Goal: Transaction & Acquisition: Purchase product/service

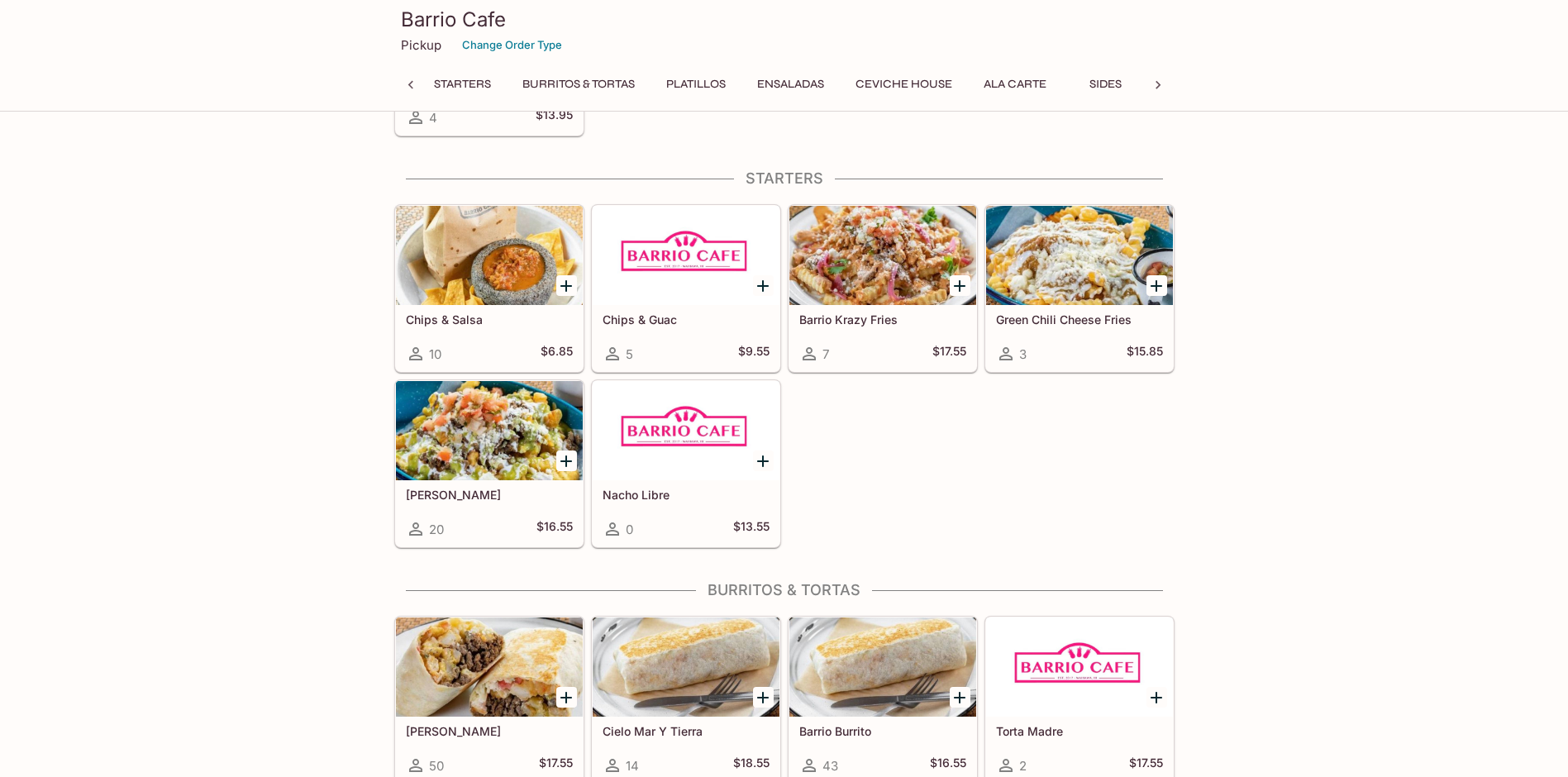
scroll to position [0, 7]
click at [424, 43] on p "Pickup" at bounding box center [420, 45] width 40 height 16
click at [420, 45] on p "Pickup" at bounding box center [420, 45] width 40 height 16
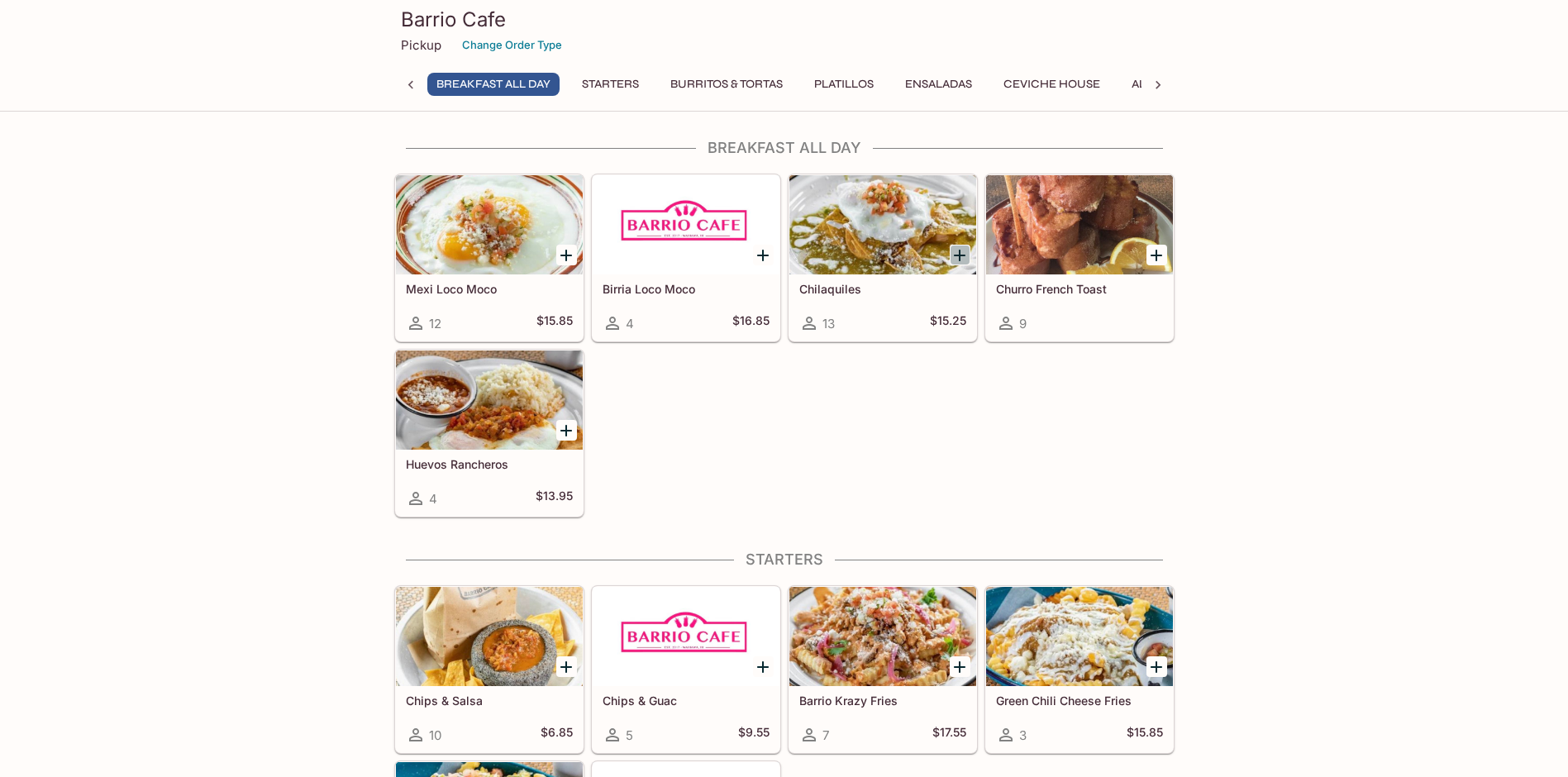
click at [954, 252] on icon "Add Chilaquiles" at bounding box center [959, 256] width 20 height 20
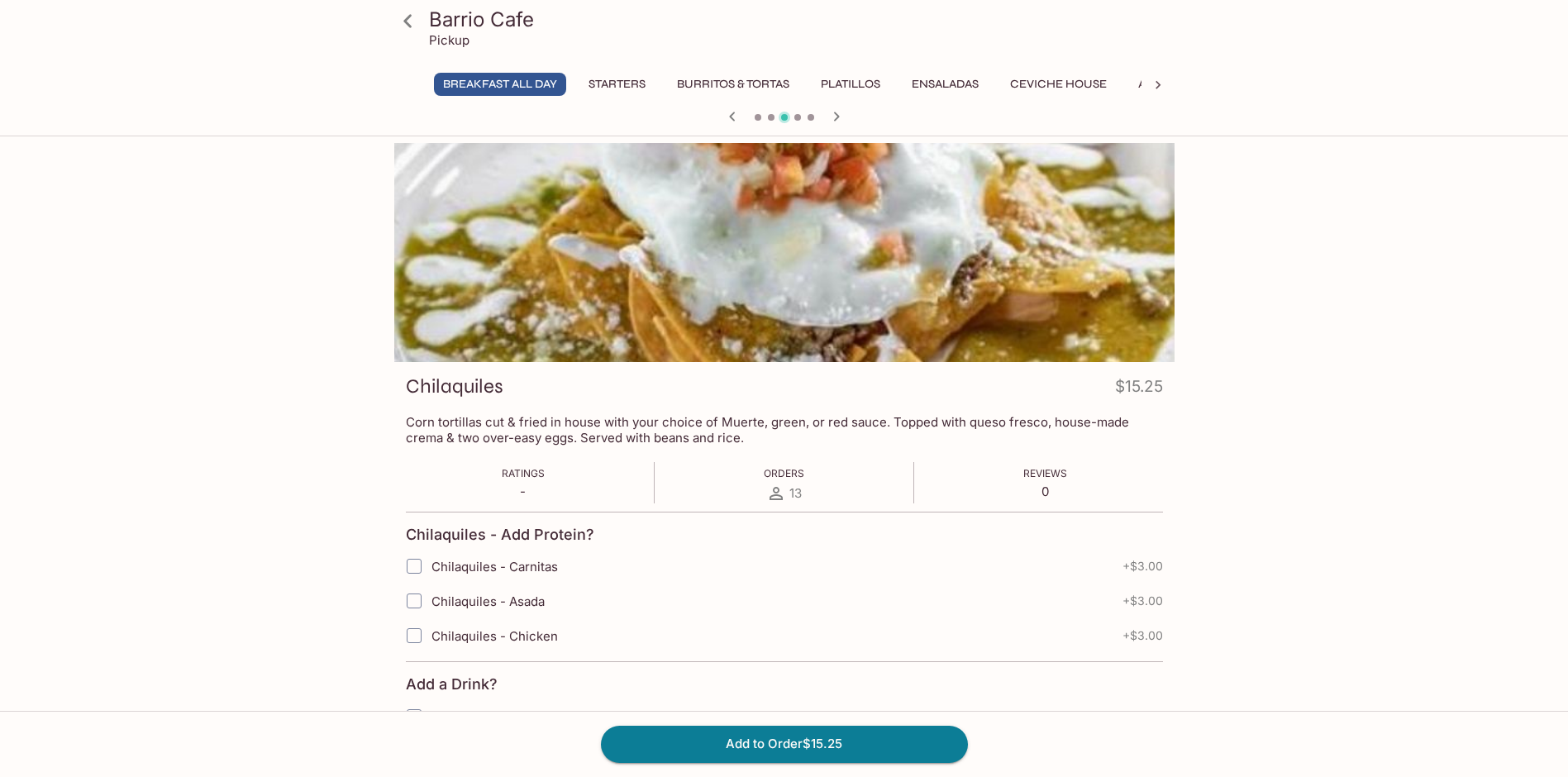
click at [411, 568] on input "Chilaquiles - Carnitas" at bounding box center [414, 567] width 33 height 33
checkbox input "true"
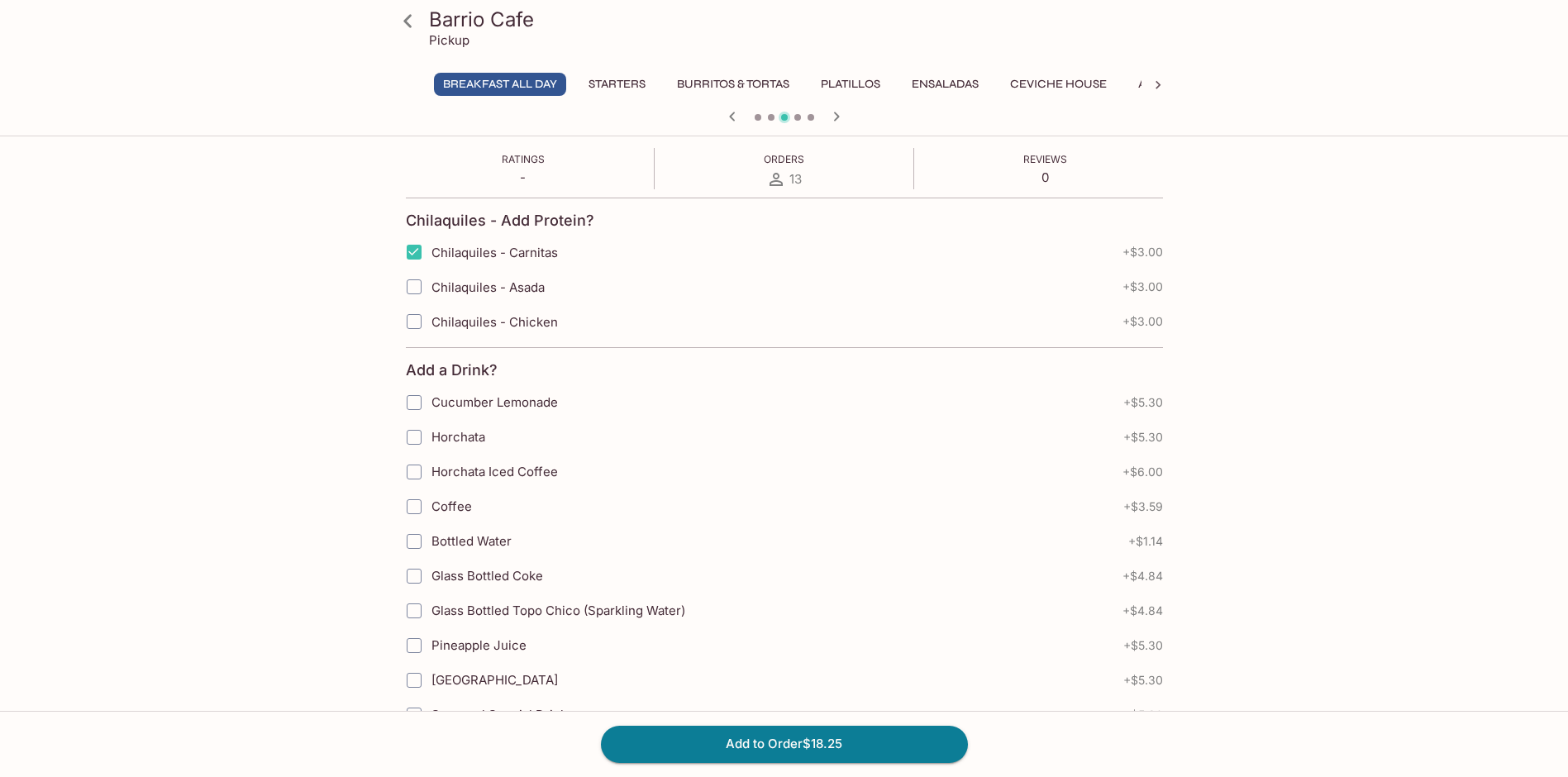
scroll to position [579, 0]
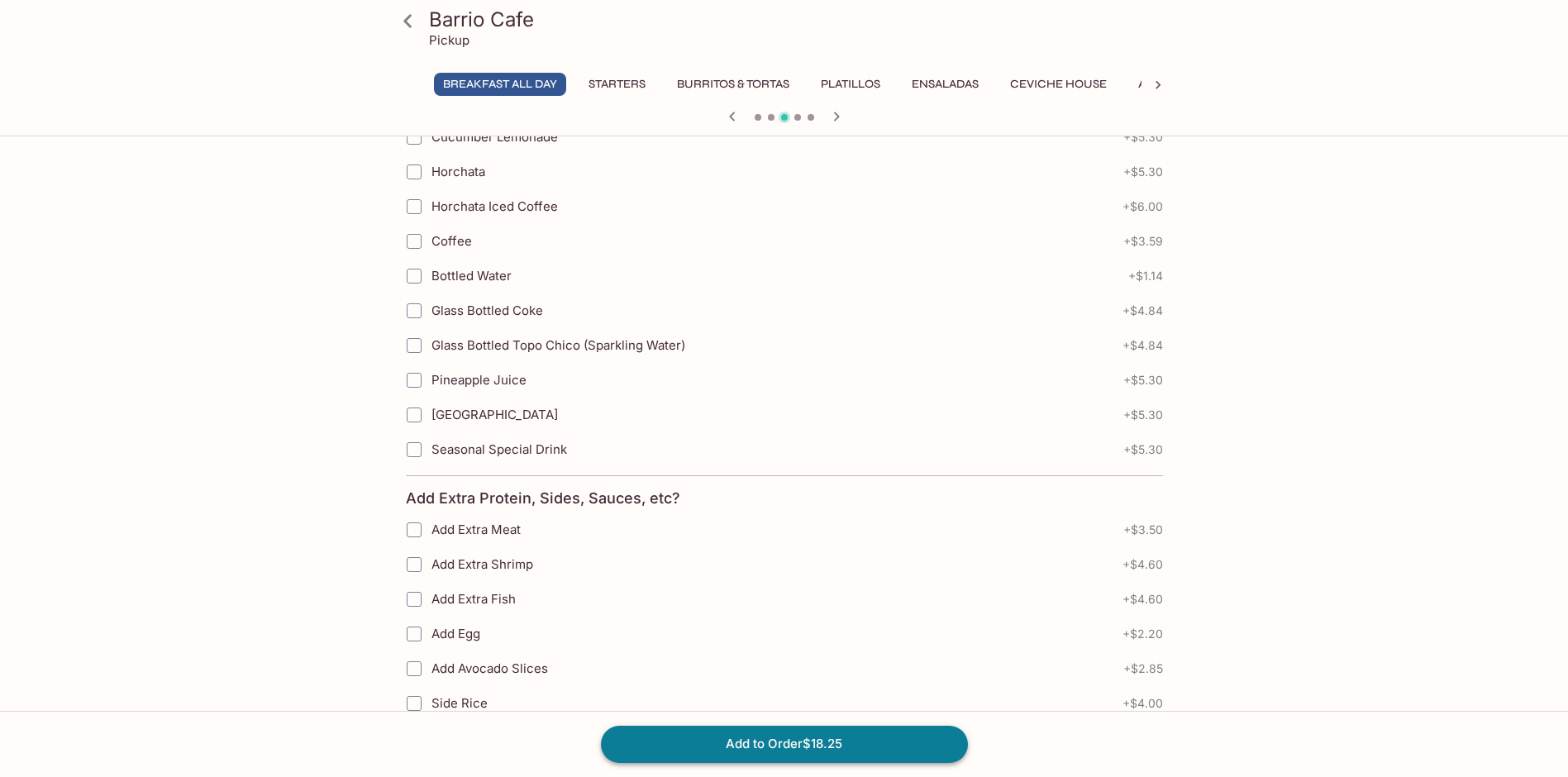
click at [872, 734] on button "Add to Order $18.25" at bounding box center [784, 744] width 367 height 36
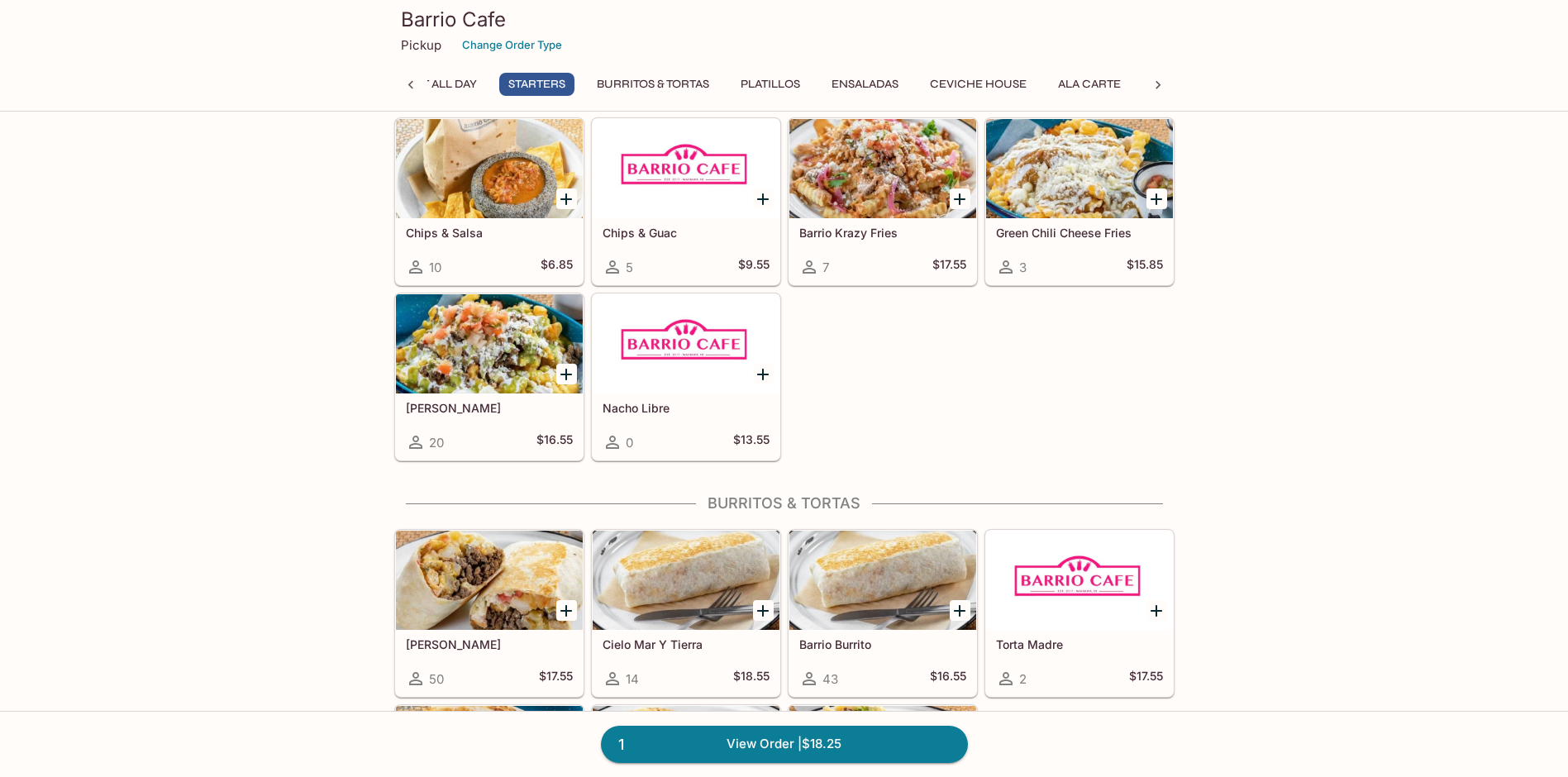
scroll to position [2240, 0]
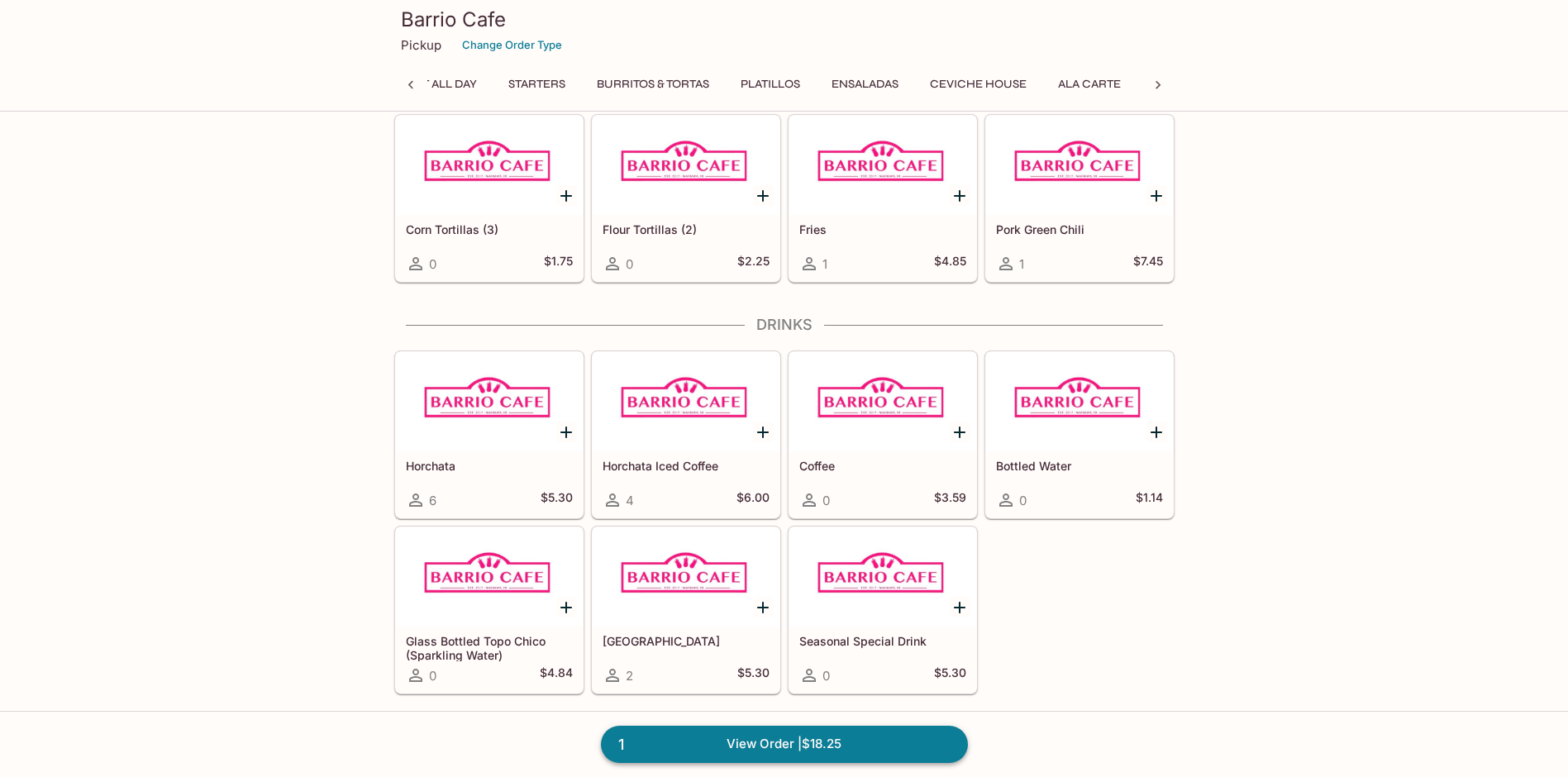
drag, startPoint x: 734, startPoint y: 750, endPoint x: 739, endPoint y: 742, distance: 9.4
click at [740, 742] on link "1 View Order | $18.25" at bounding box center [784, 744] width 367 height 36
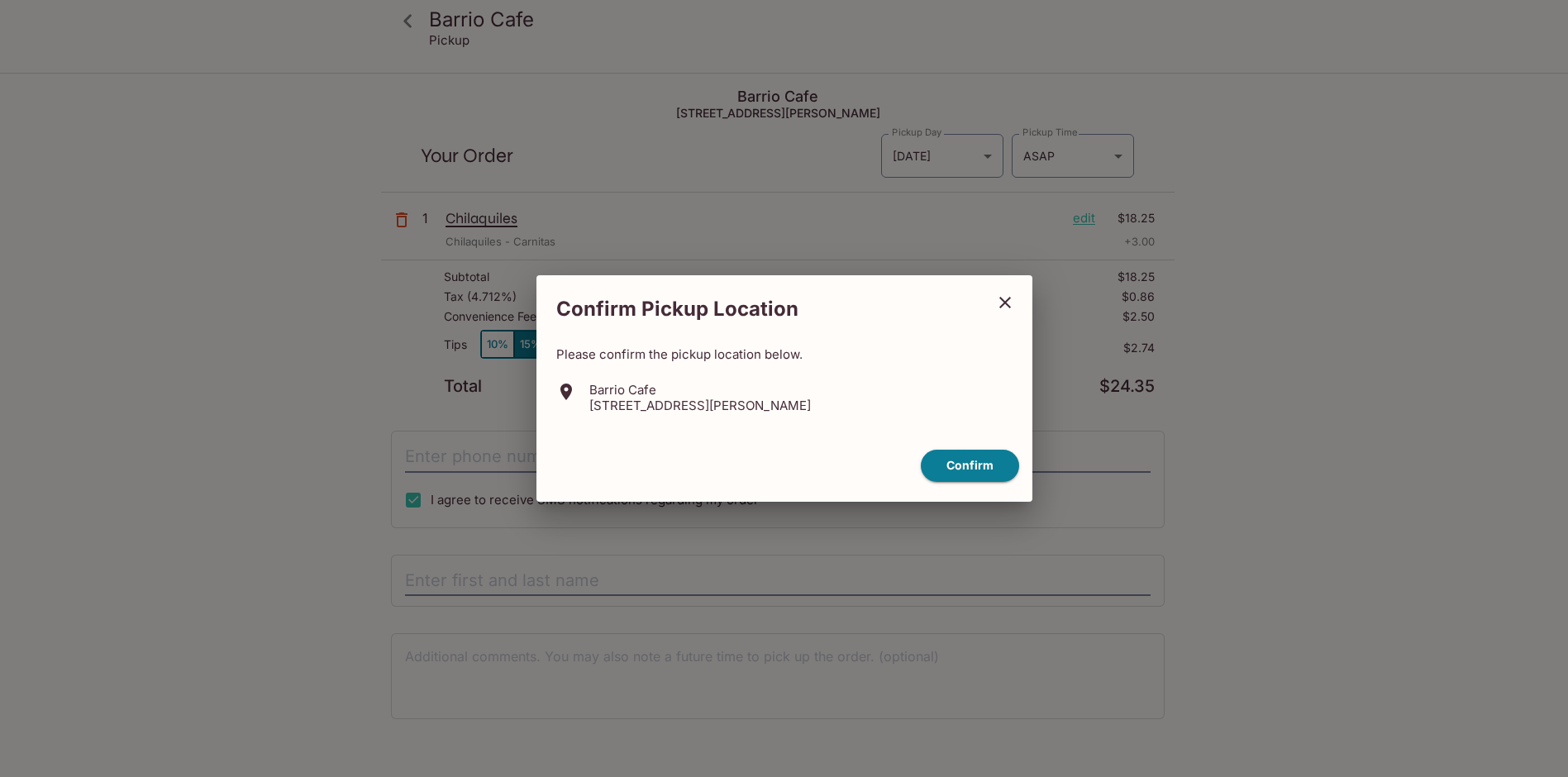
scroll to position [75, 0]
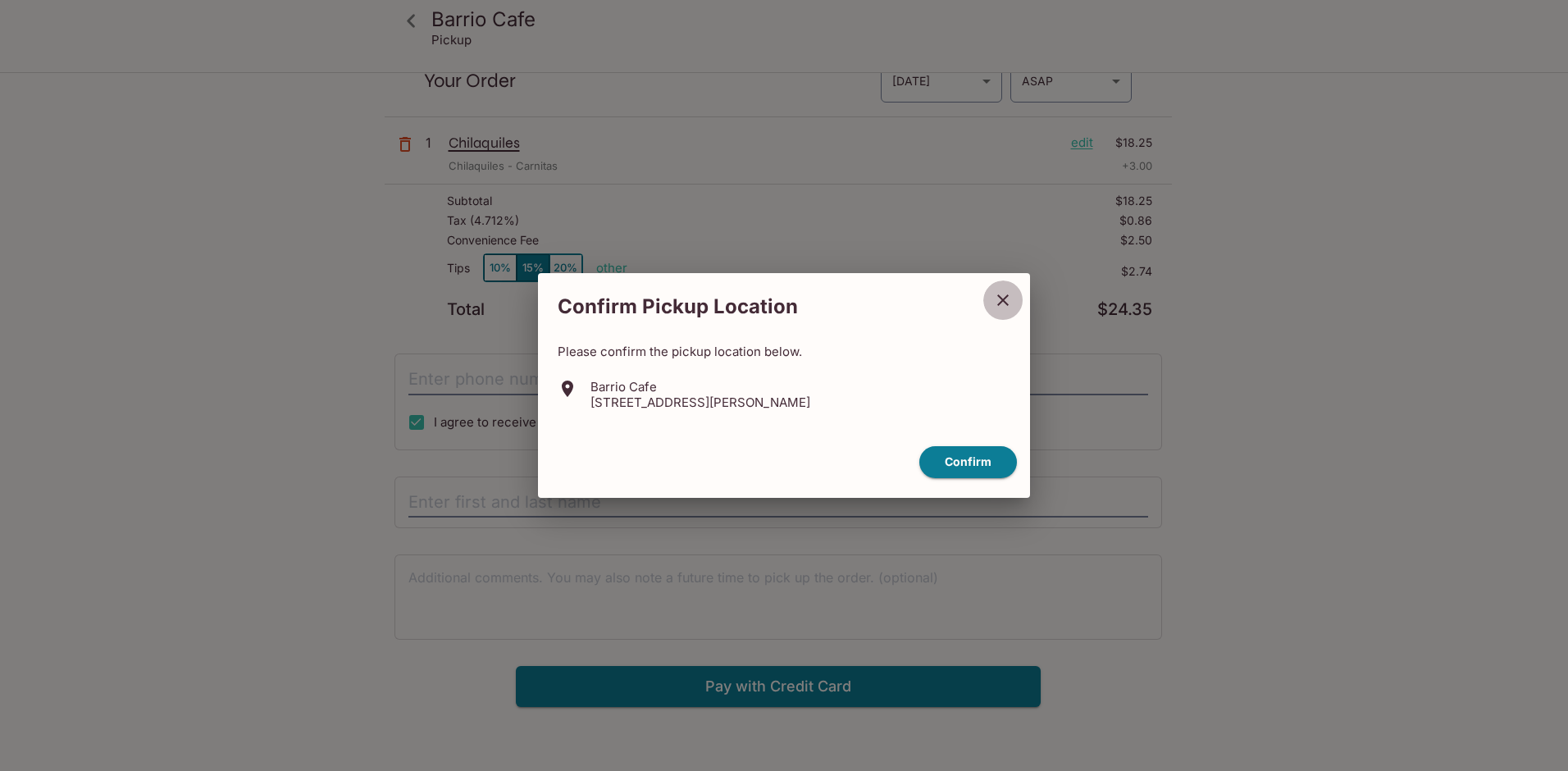
click at [993, 298] on button "close" at bounding box center [1004, 301] width 41 height 41
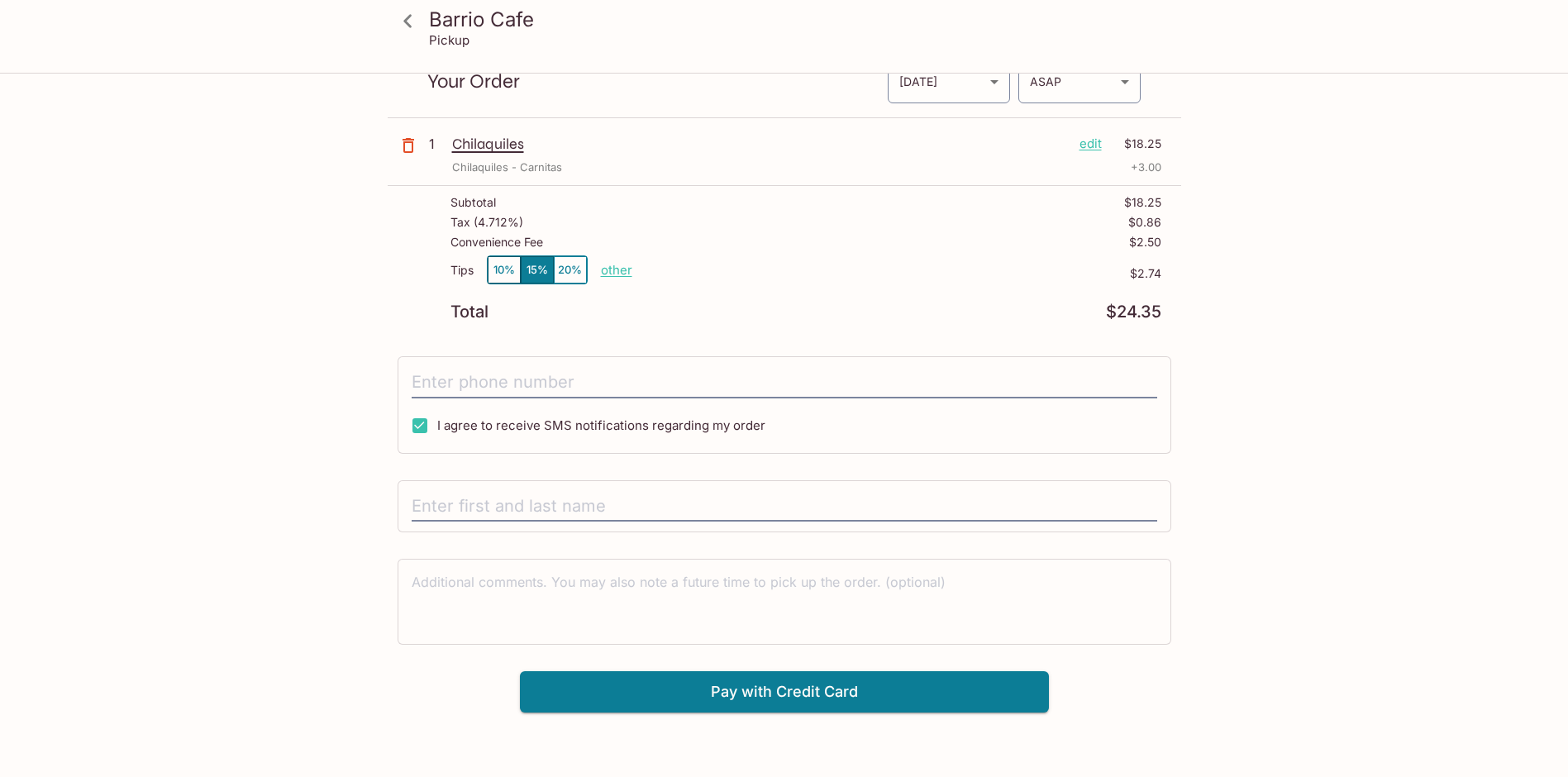
scroll to position [0, 0]
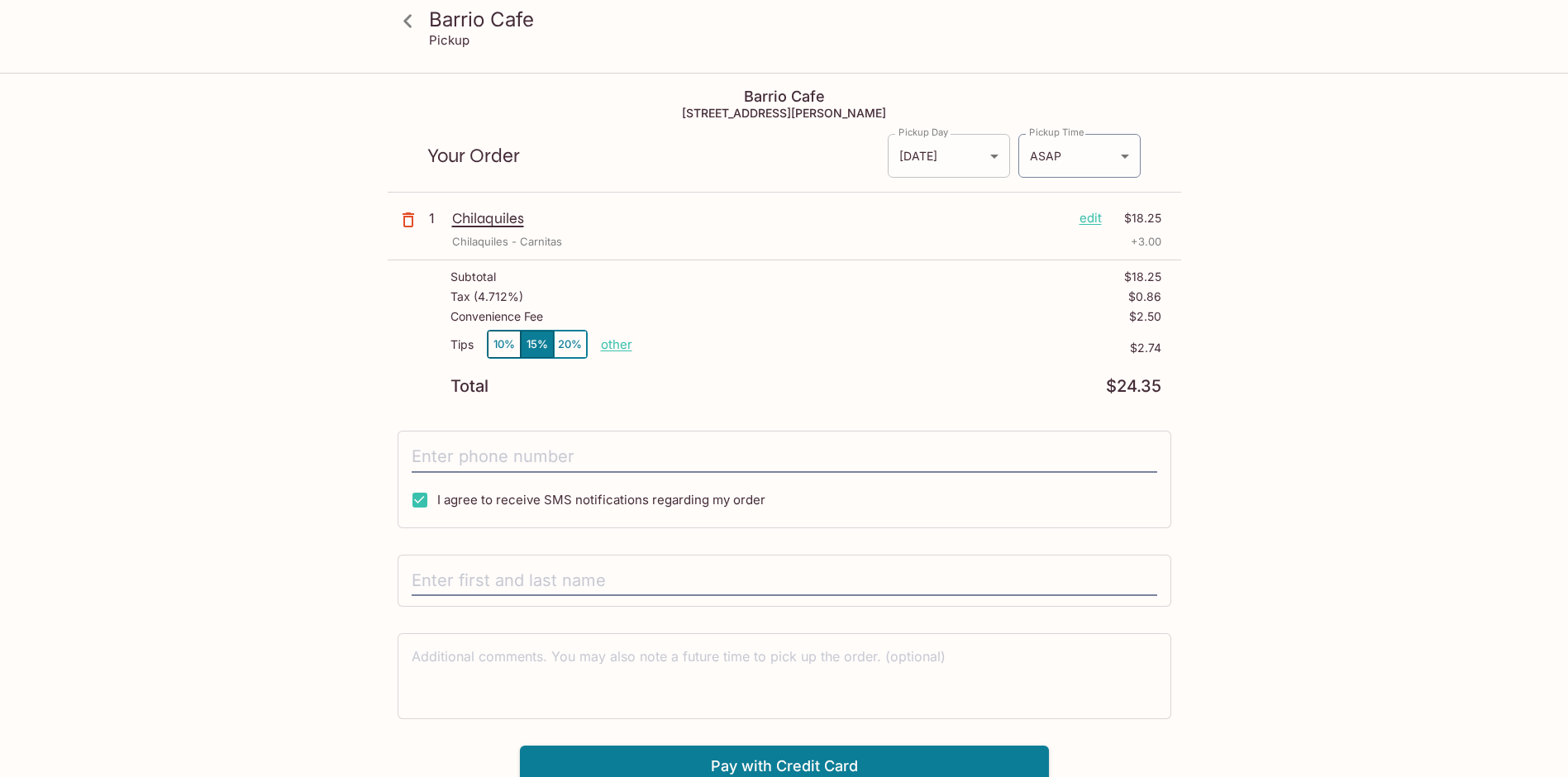
click at [984, 152] on body "Barrio Cafe [GEOGRAPHIC_DATA] [STREET_ADDRESS] Your Order Pickup Day [DATE] [DA…" at bounding box center [784, 463] width 1568 height 777
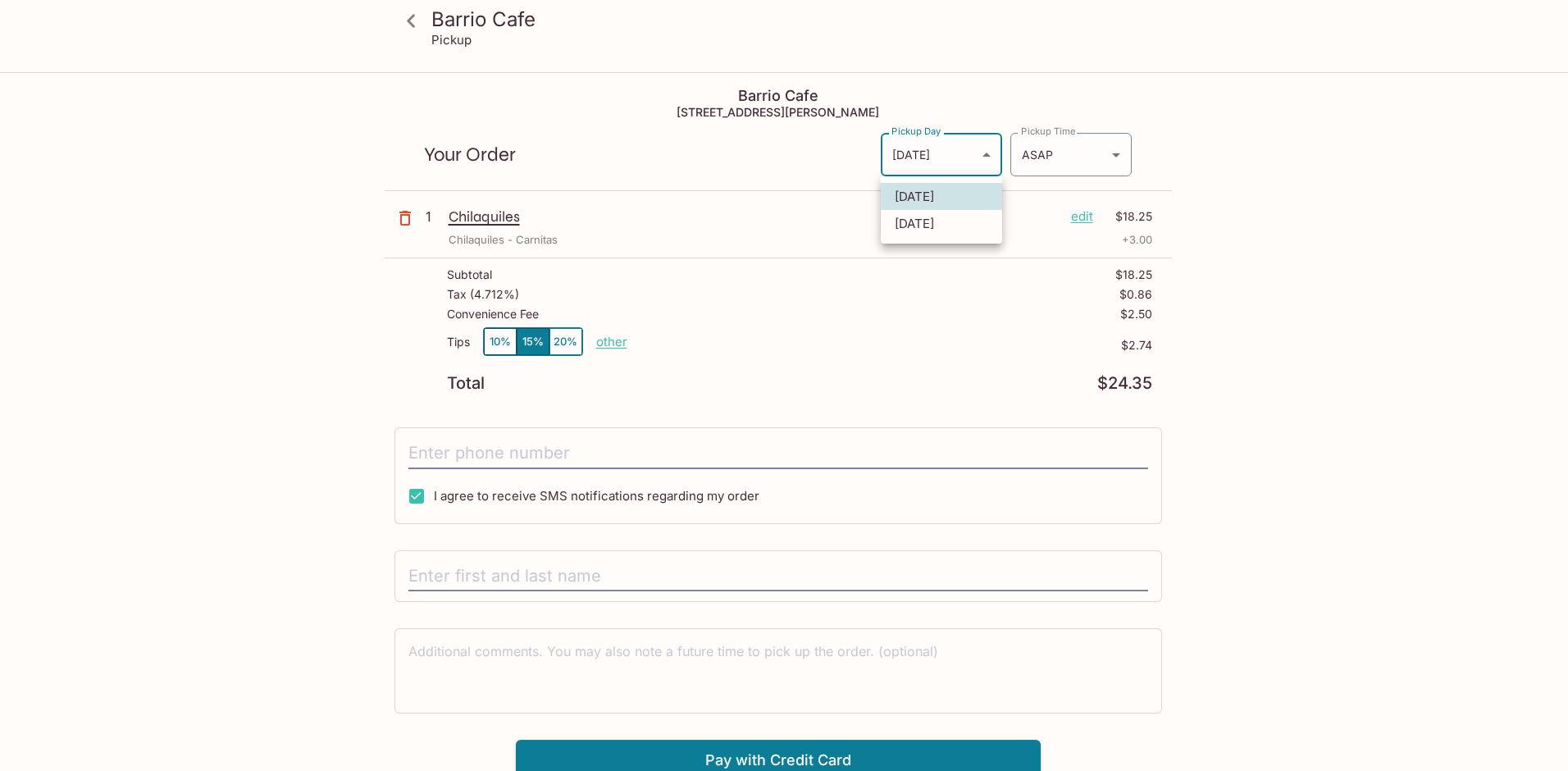
click at [976, 151] on div at bounding box center [784, 386] width 1568 height 771
